Goal: Task Accomplishment & Management: Manage account settings

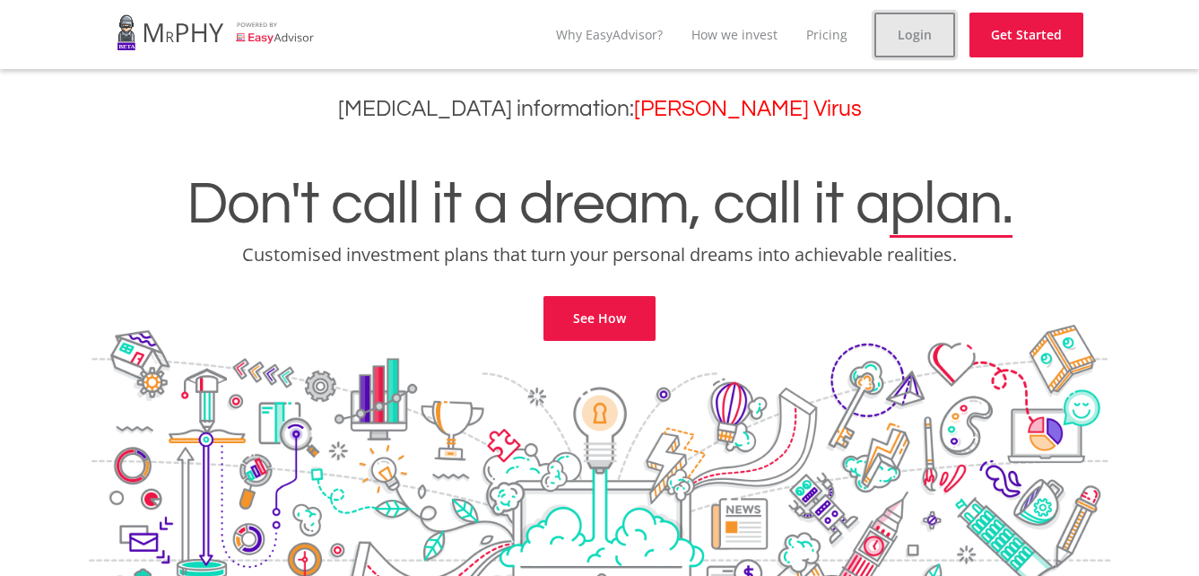
click at [928, 32] on link "Login" at bounding box center [914, 35] width 81 height 45
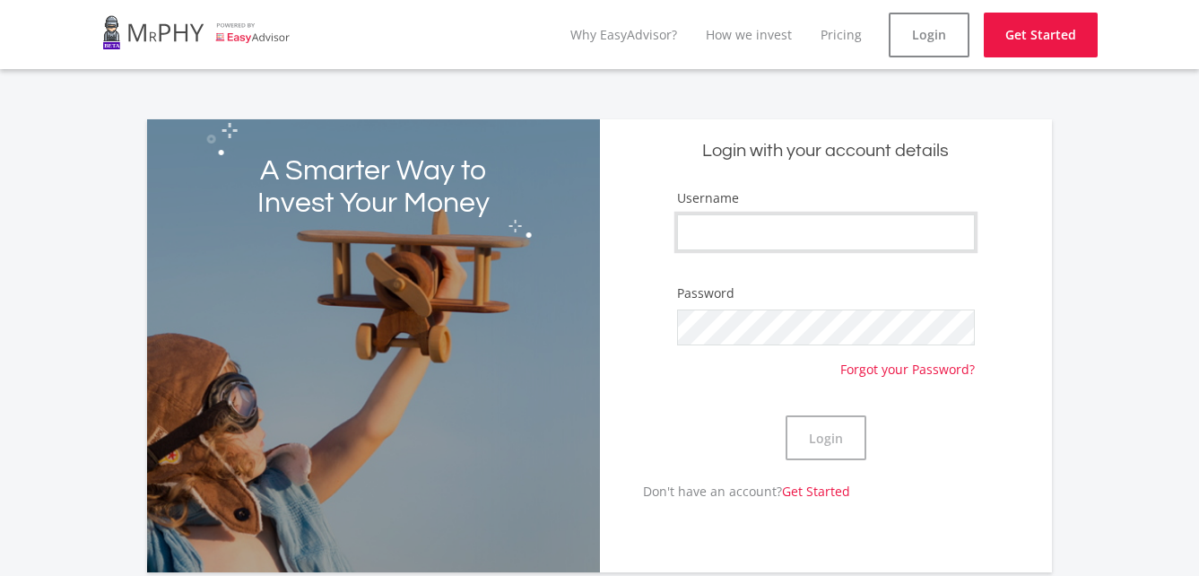
type input "[PERSON_NAME][DOMAIN_NAME][PERSON_NAME]"
click at [805, 433] on button "Login" at bounding box center [825, 437] width 81 height 45
